Goal: Transaction & Acquisition: Purchase product/service

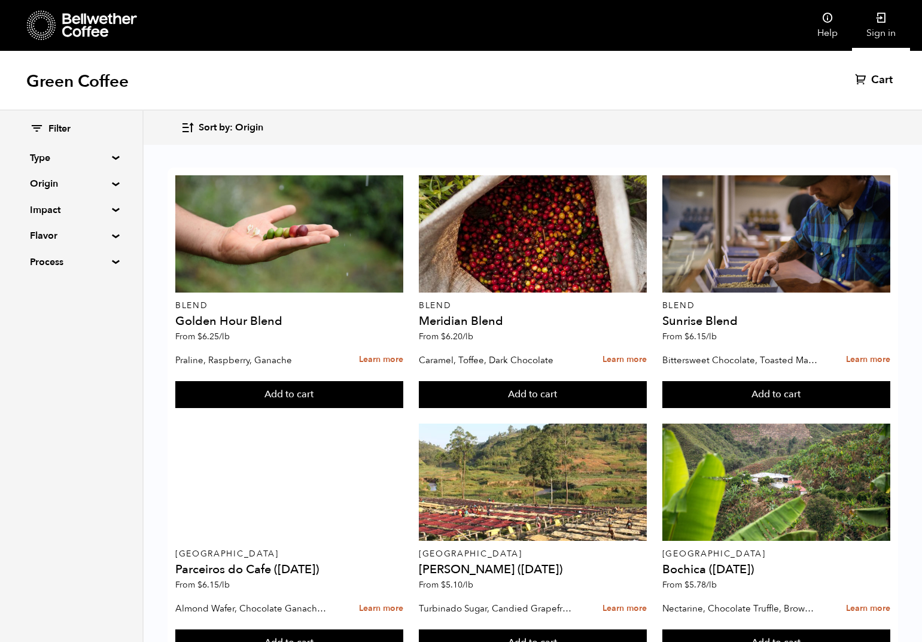
click at [885, 27] on link "Sign in" at bounding box center [881, 25] width 58 height 51
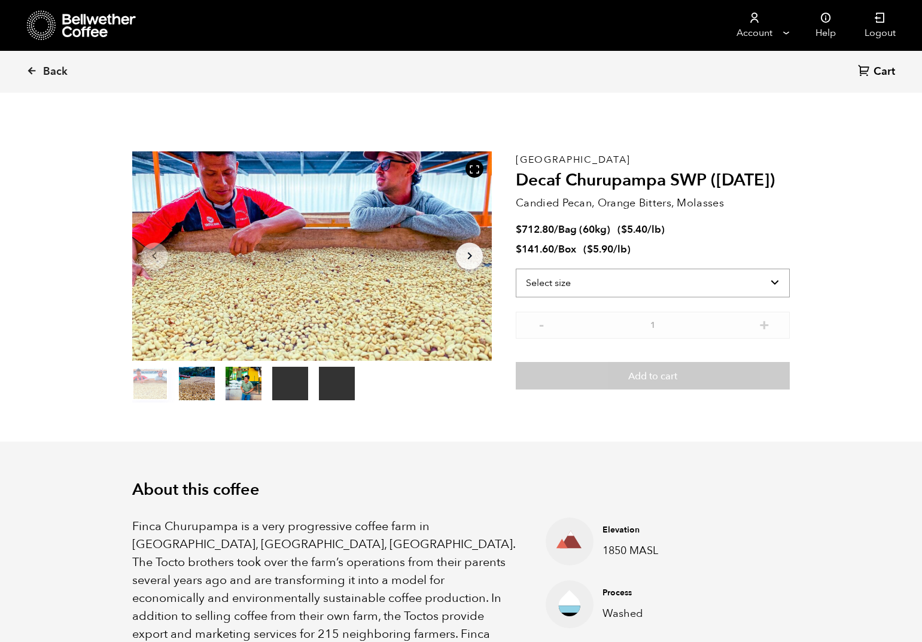
scroll to position [521, 637]
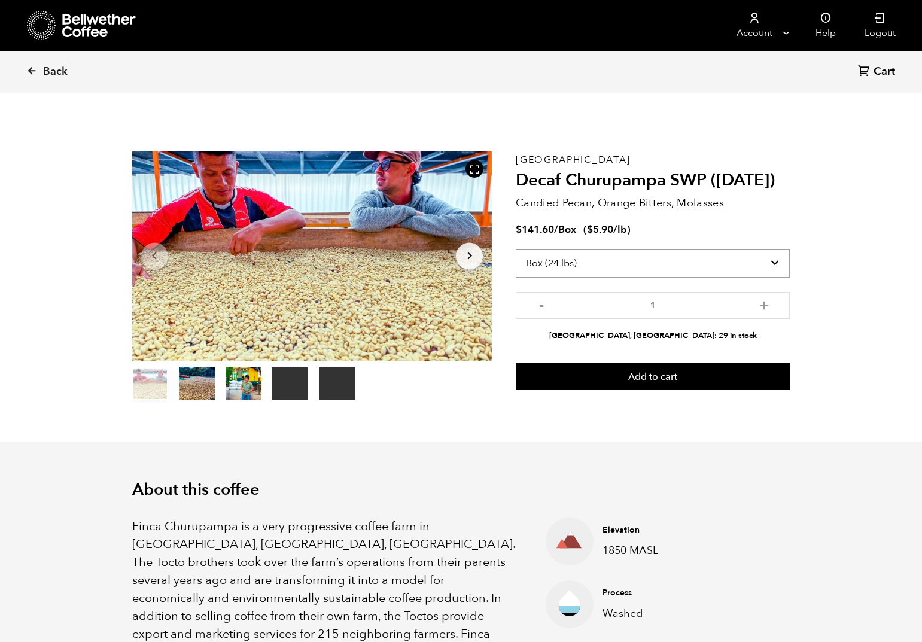
select select "bag-3"
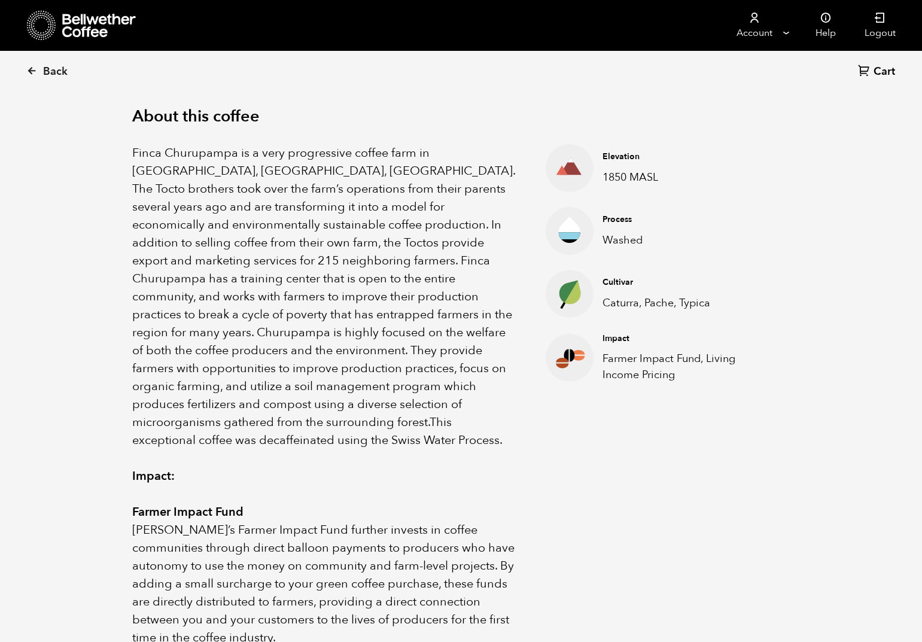
scroll to position [0, 0]
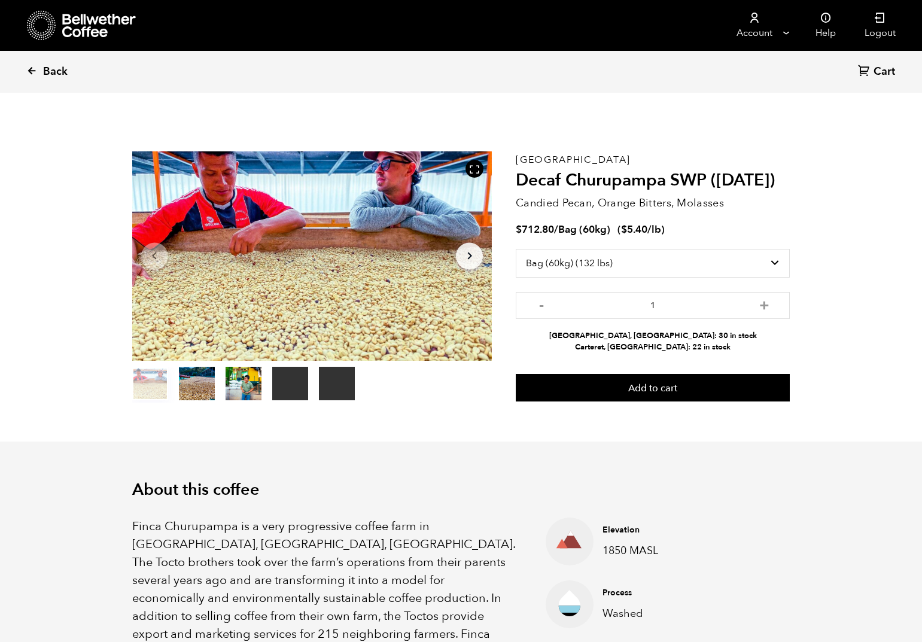
click at [62, 74] on span "Back" at bounding box center [55, 72] width 25 height 14
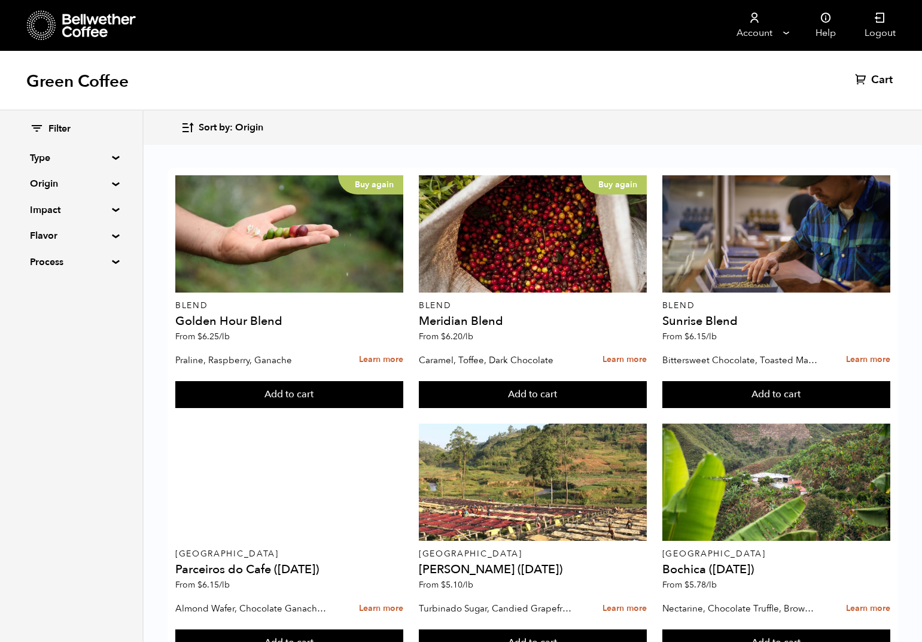
scroll to position [1081, 0]
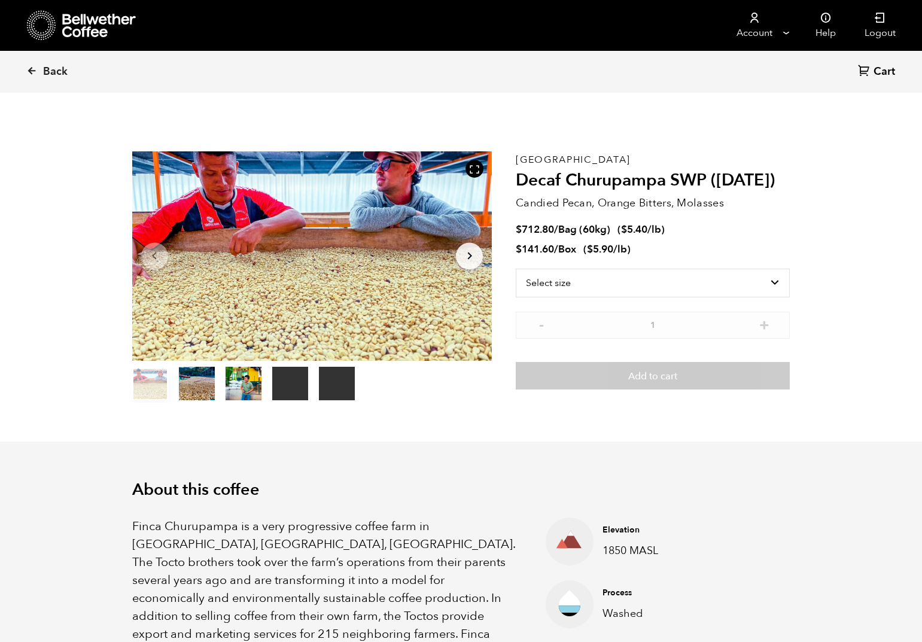
scroll to position [521, 637]
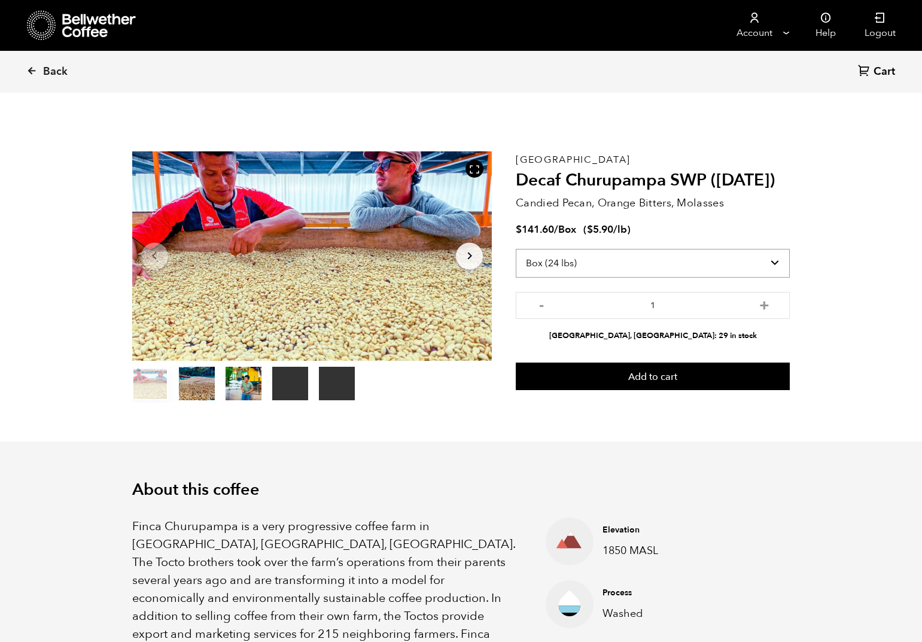
select select "bag-3"
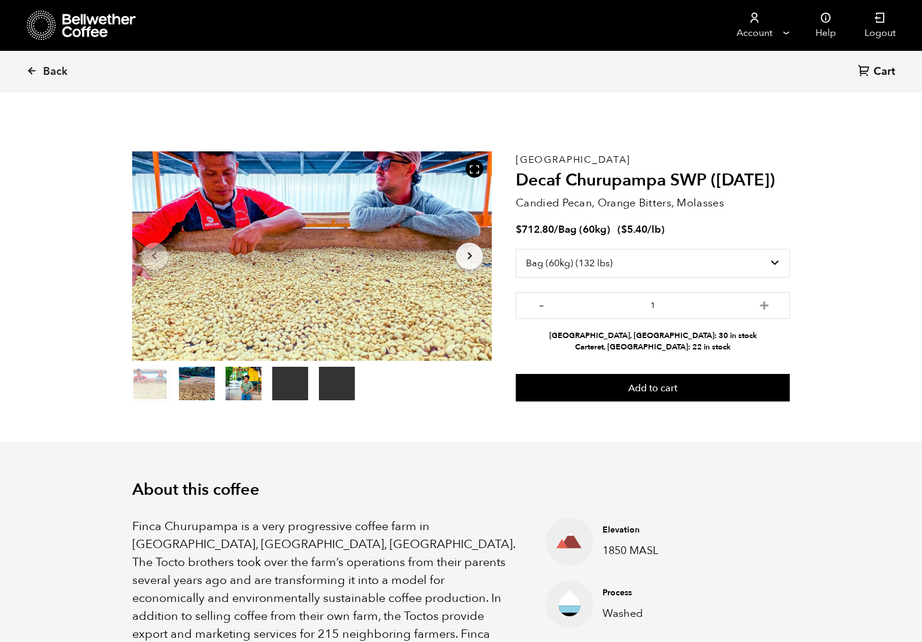
click at [697, 200] on p "Candied Pecan, Orange Bitters, Molasses" at bounding box center [653, 203] width 274 height 16
click at [59, 72] on span "Back" at bounding box center [55, 72] width 25 height 14
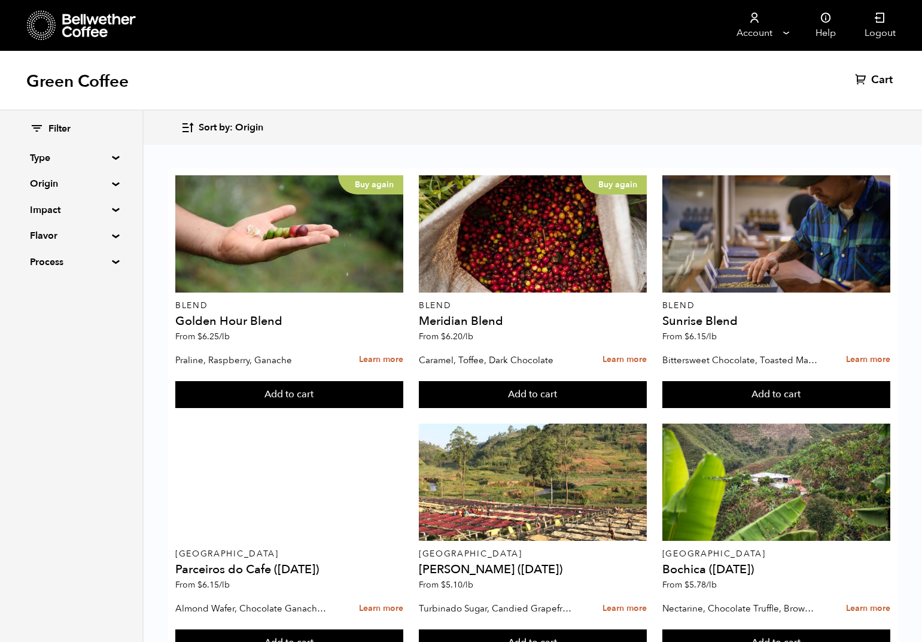
scroll to position [869, 0]
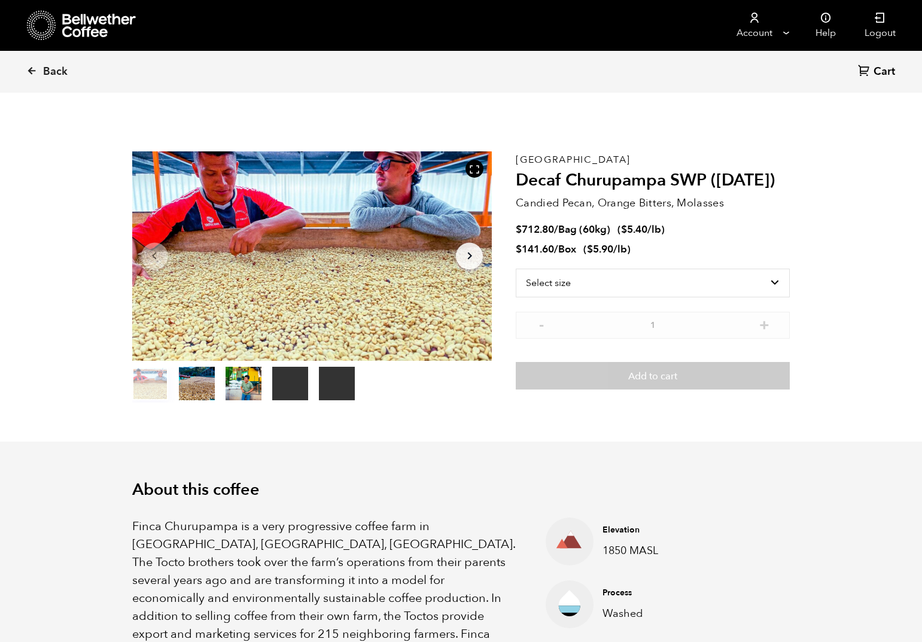
scroll to position [521, 637]
select select "box"
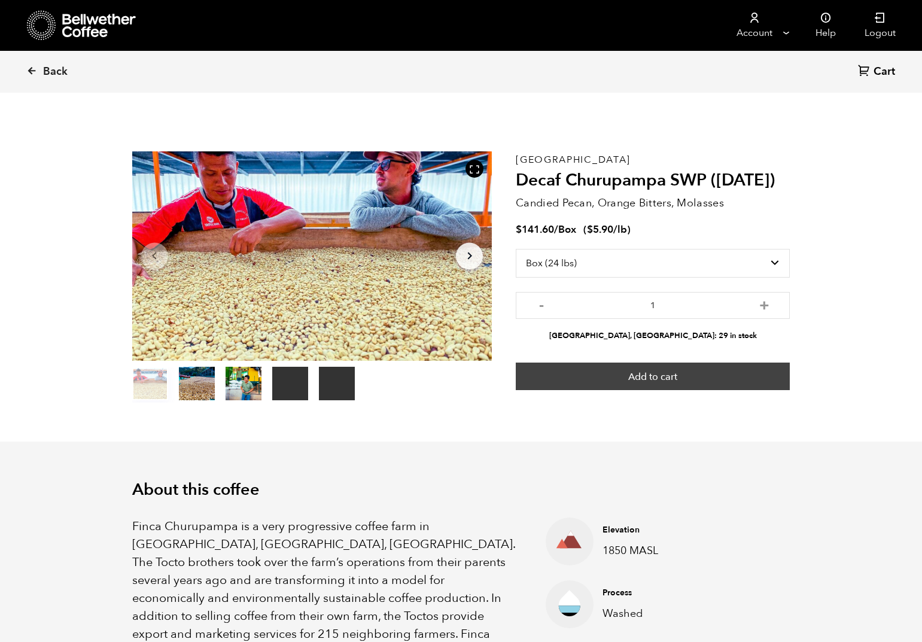
click at [716, 378] on button "Add to cart" at bounding box center [653, 377] width 274 height 28
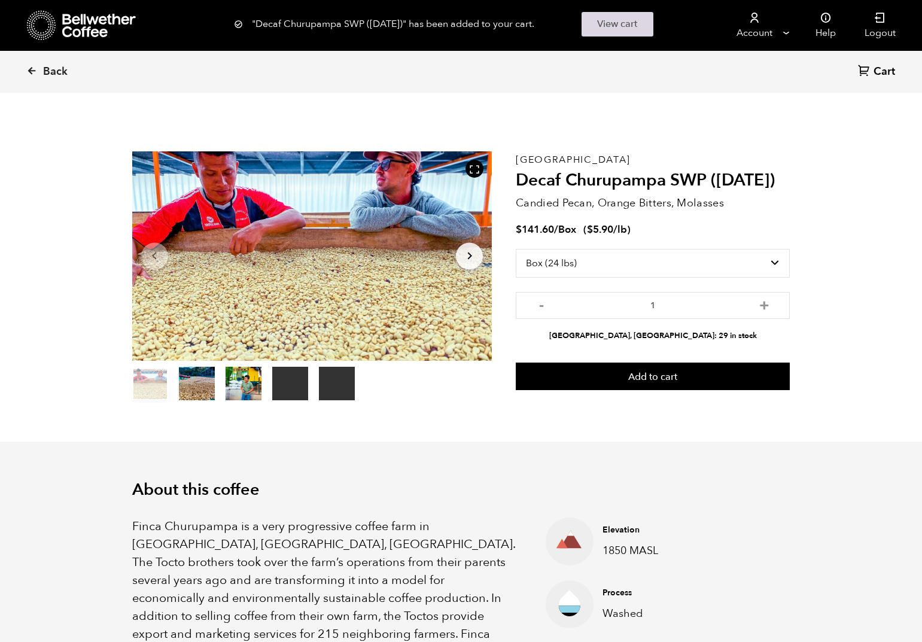
click at [623, 17] on link "View cart" at bounding box center [618, 24] width 72 height 25
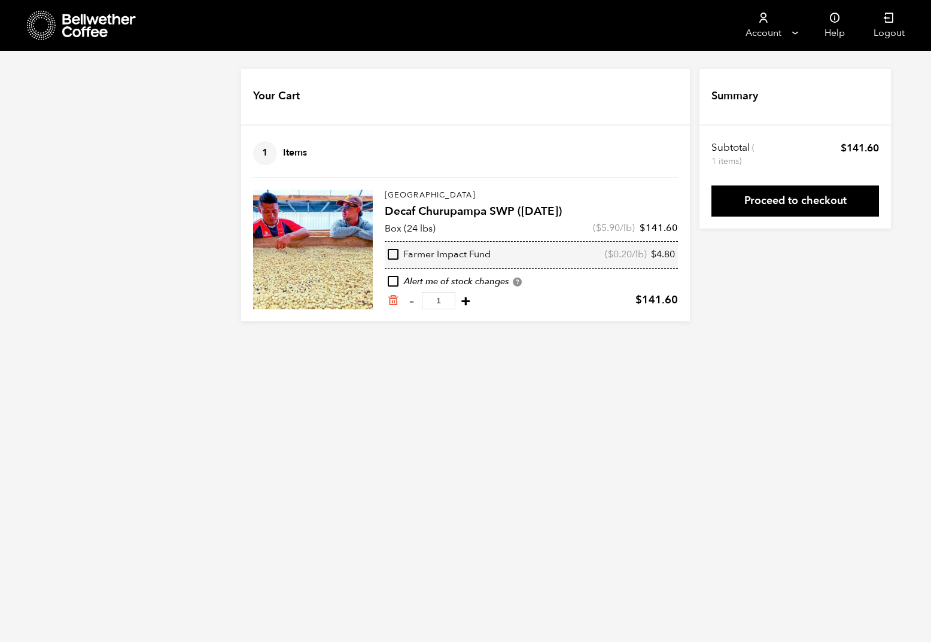
click at [463, 299] on button "+" at bounding box center [465, 301] width 15 height 12
type input "2"
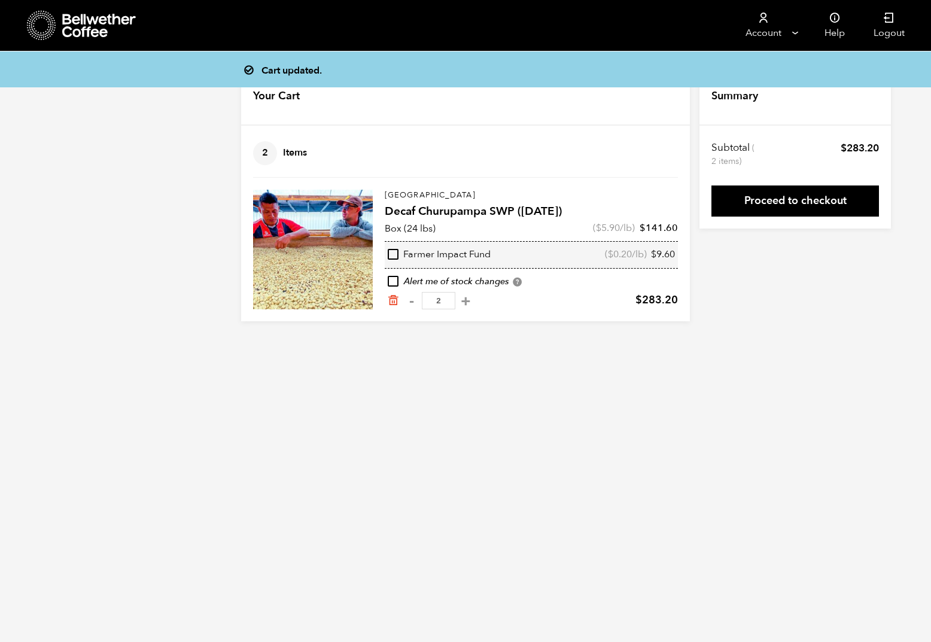
click at [747, 297] on div "Cart updated. Your Cart 2 Items Update cart 2 Items Peru Decaf Churupampa SWP (…" at bounding box center [465, 195] width 931 height 253
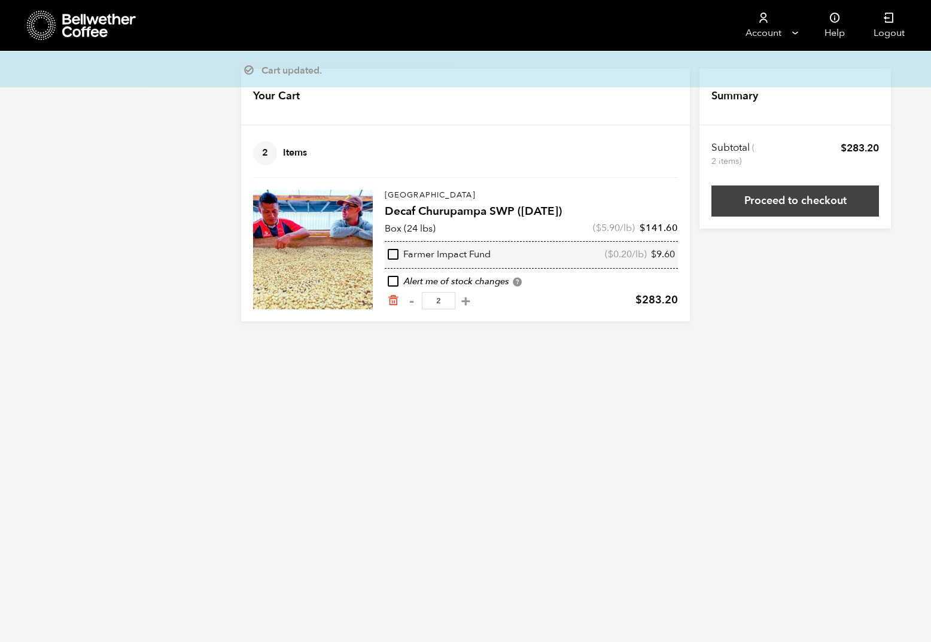
click at [769, 206] on link "Proceed to checkout" at bounding box center [796, 201] width 168 height 31
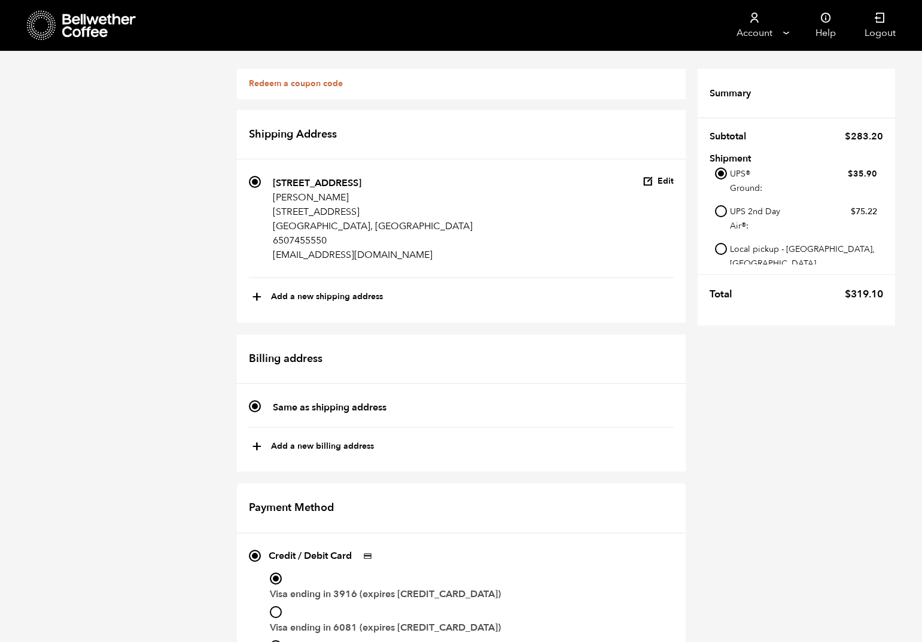
scroll to position [346, 0]
click at [726, 246] on input "Local pickup - Alameda, CA" at bounding box center [721, 249] width 12 height 12
radio input "true"
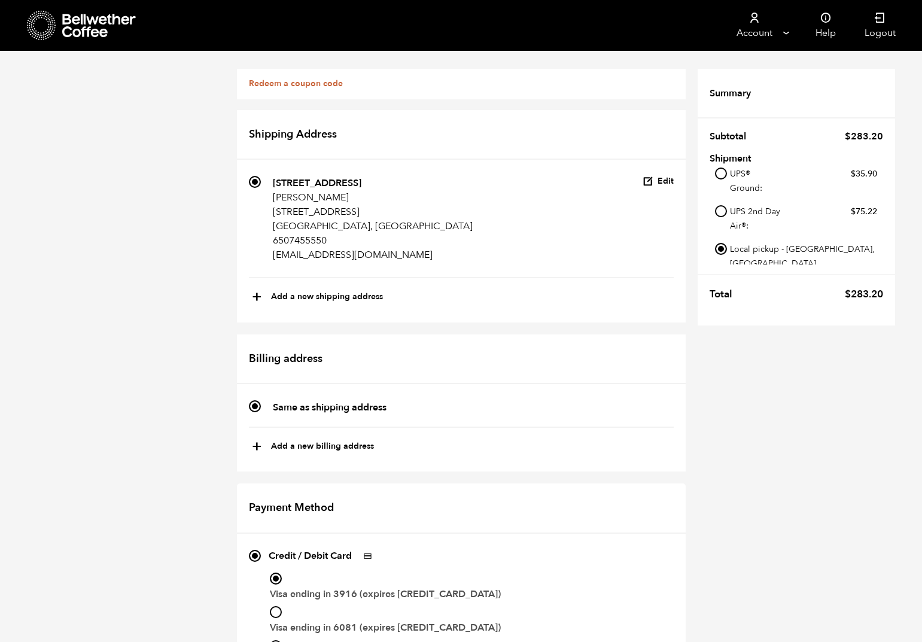
radio input "true"
click at [775, 431] on div "Redeem a coupon code If you have a coupon code, please apply it below. Apply co…" at bounding box center [461, 568] width 922 height 1034
